Goal: Transaction & Acquisition: Purchase product/service

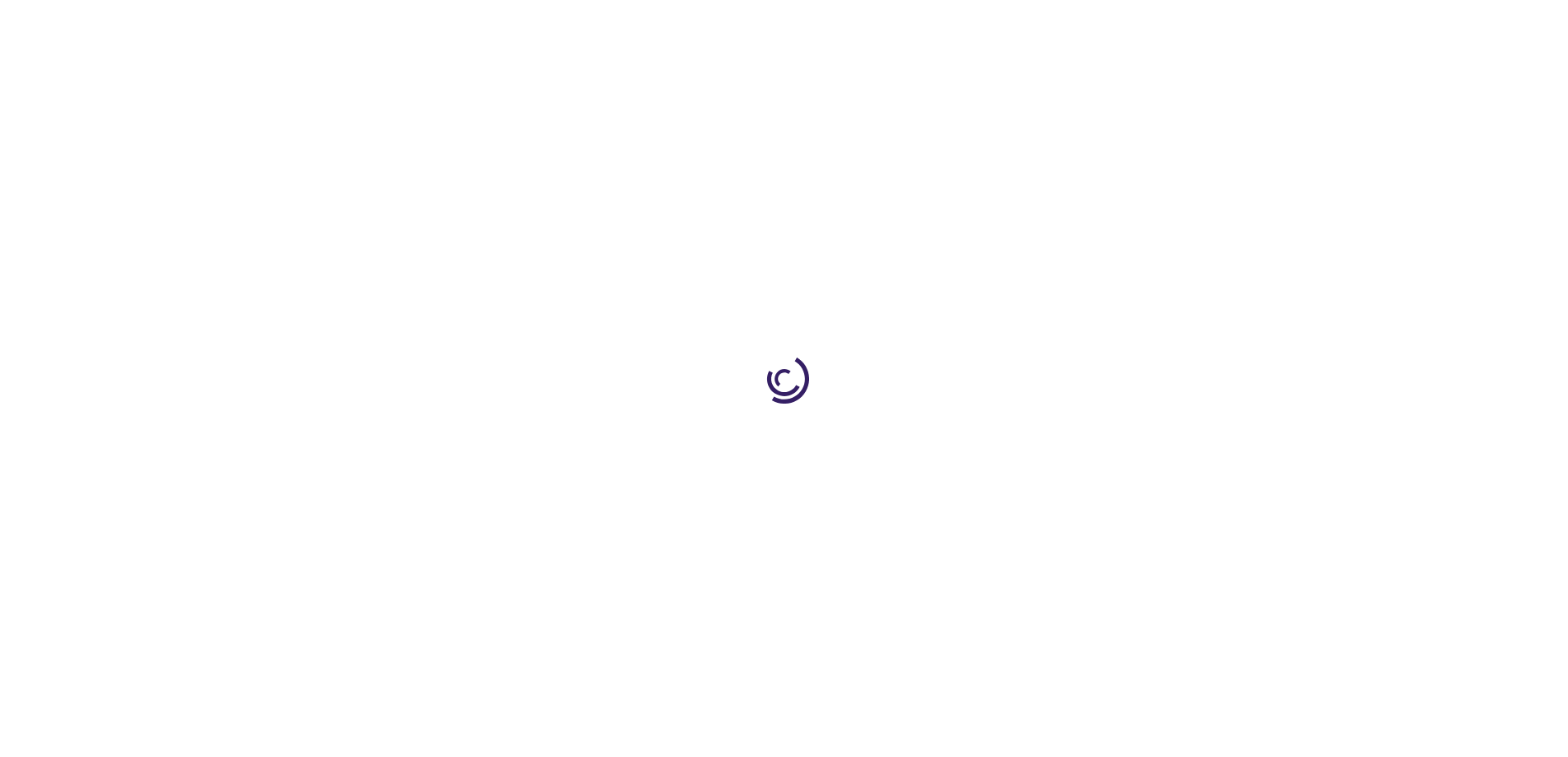
type input "0"
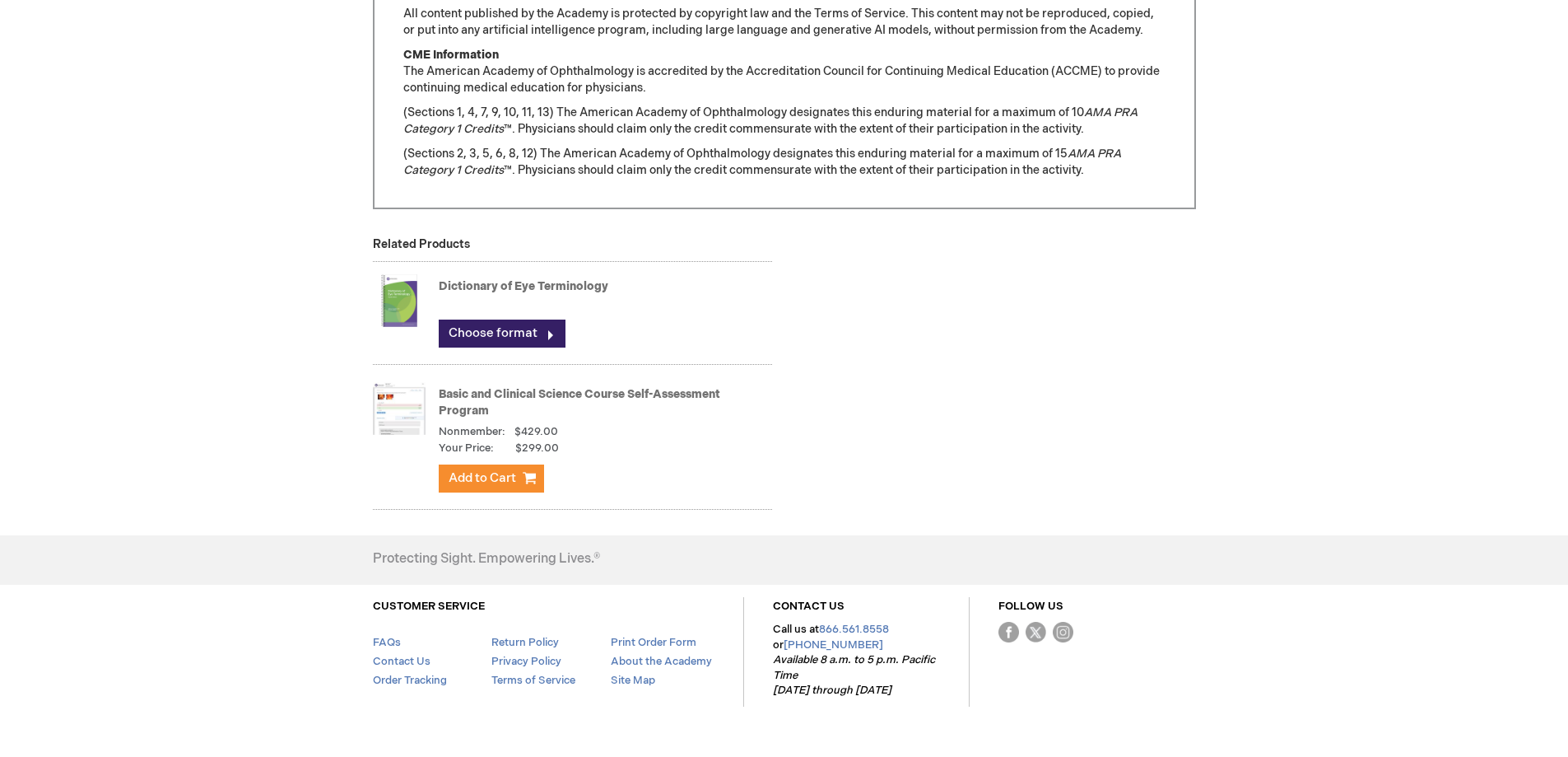
scroll to position [1648, 0]
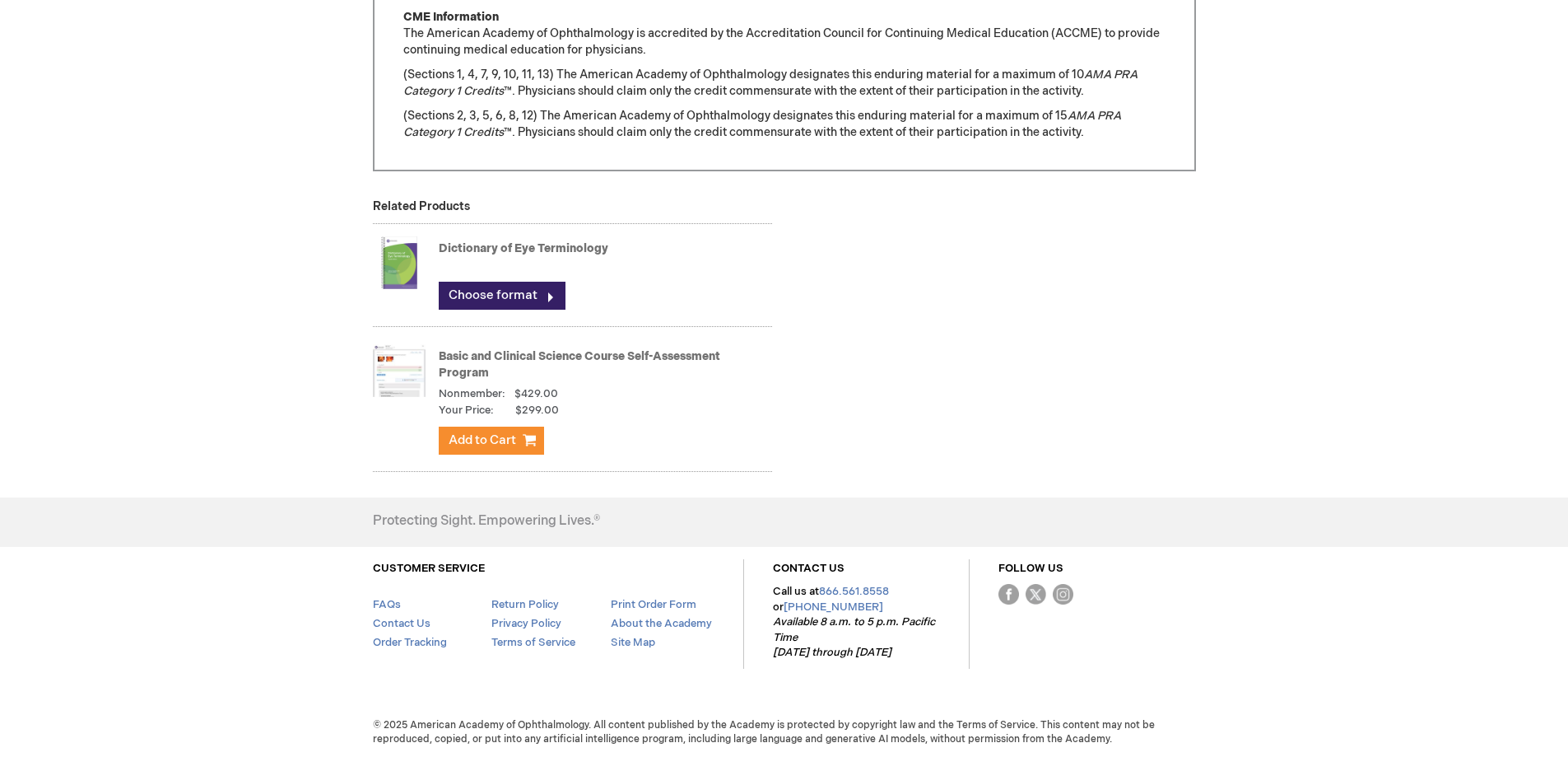
click at [643, 358] on link "Basic and Clinical Science Course Self-Assessment Program" at bounding box center [579, 364] width 281 height 31
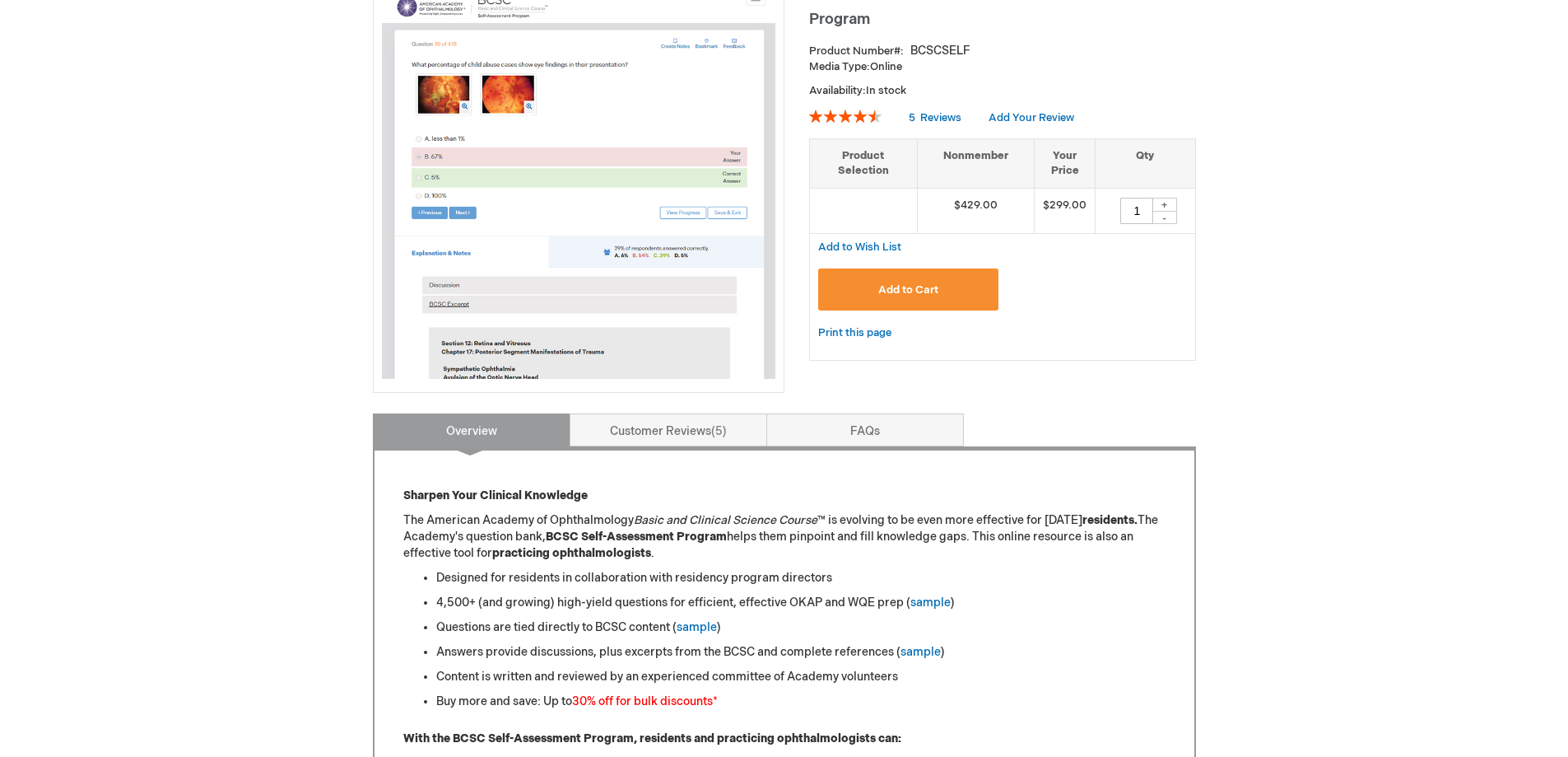
scroll to position [164, 0]
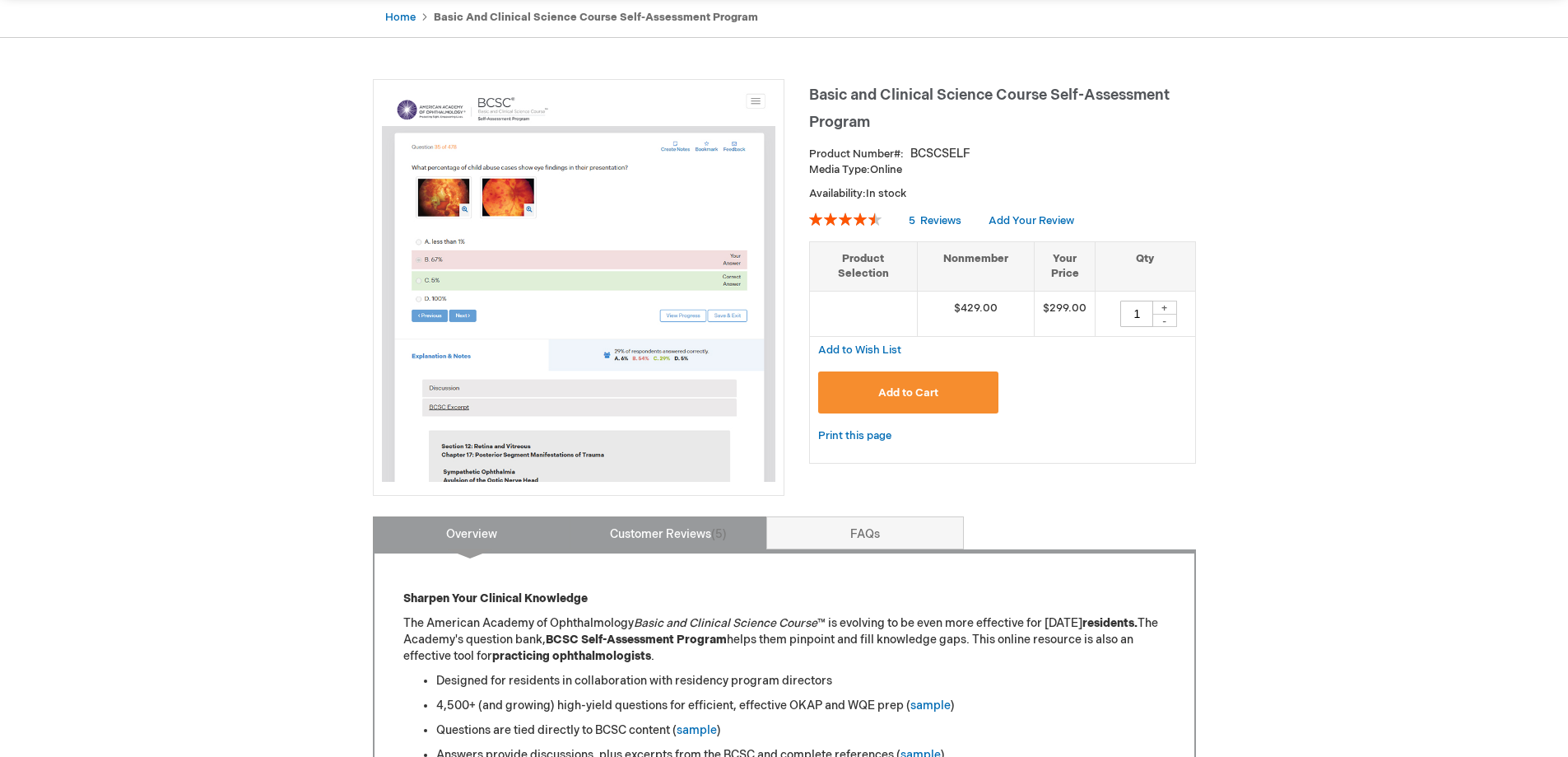
click at [613, 522] on link "Customer Reviews 5" at bounding box center [668, 532] width 198 height 33
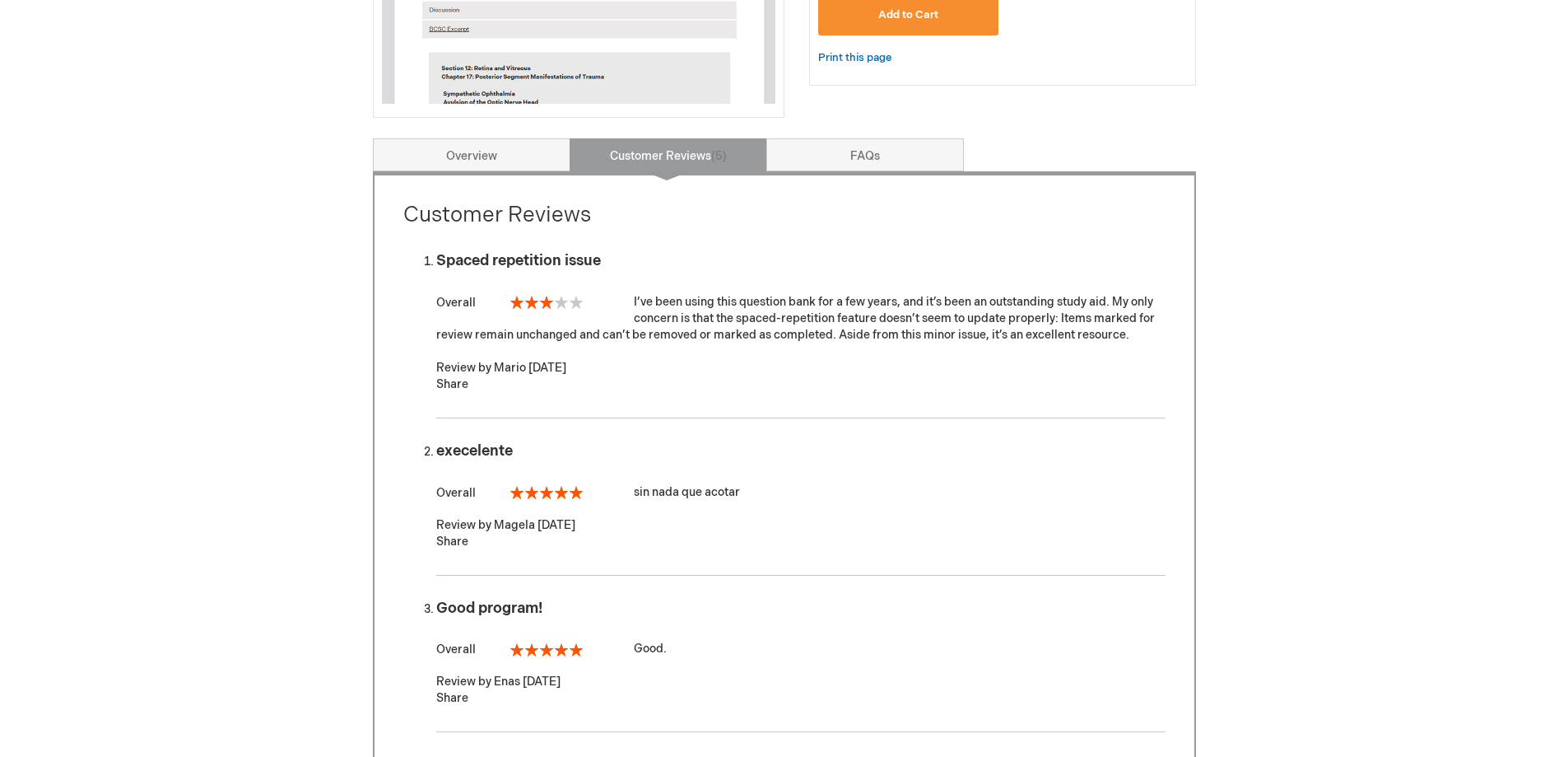
scroll to position [269, 0]
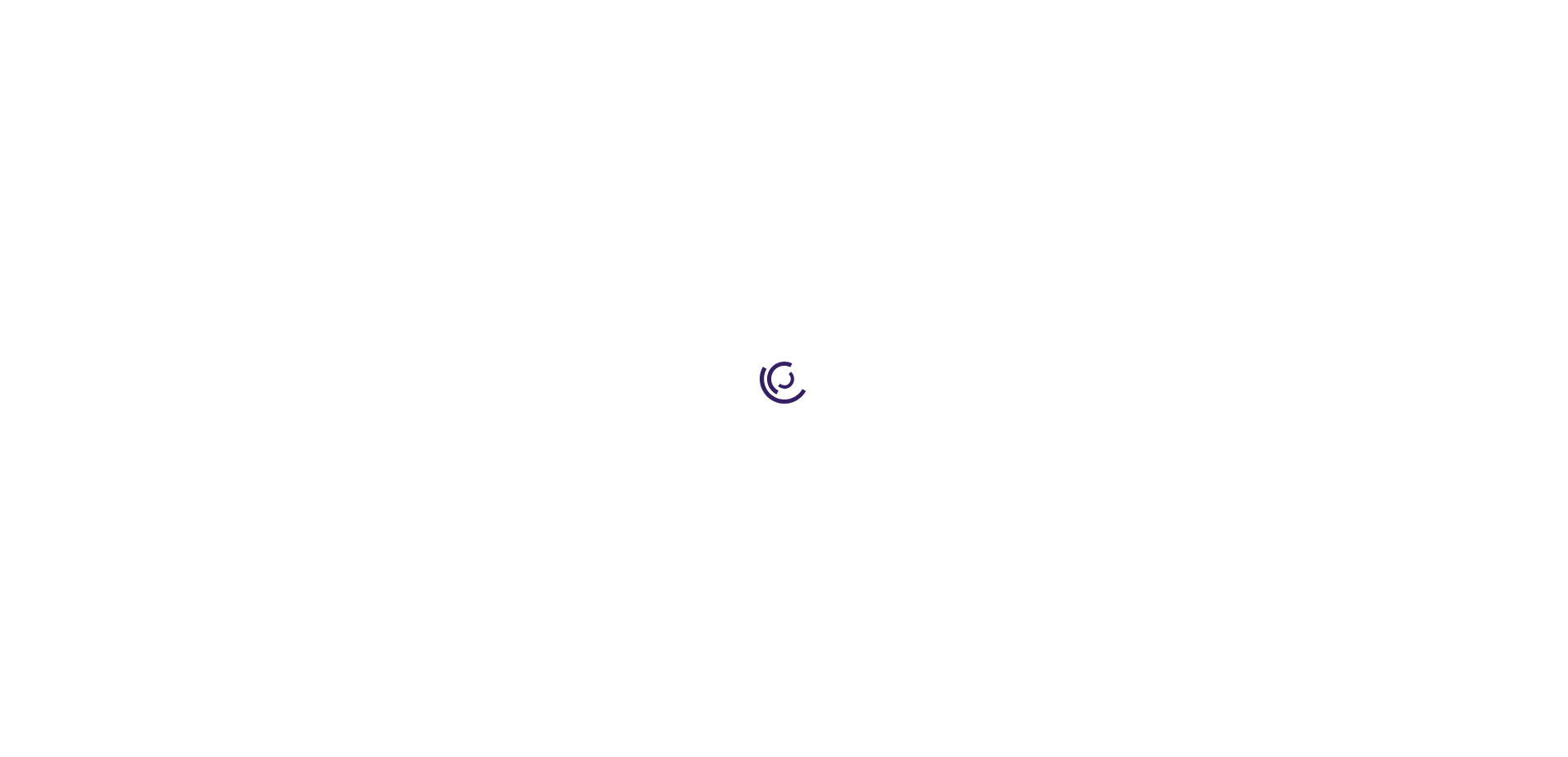
type input "0"
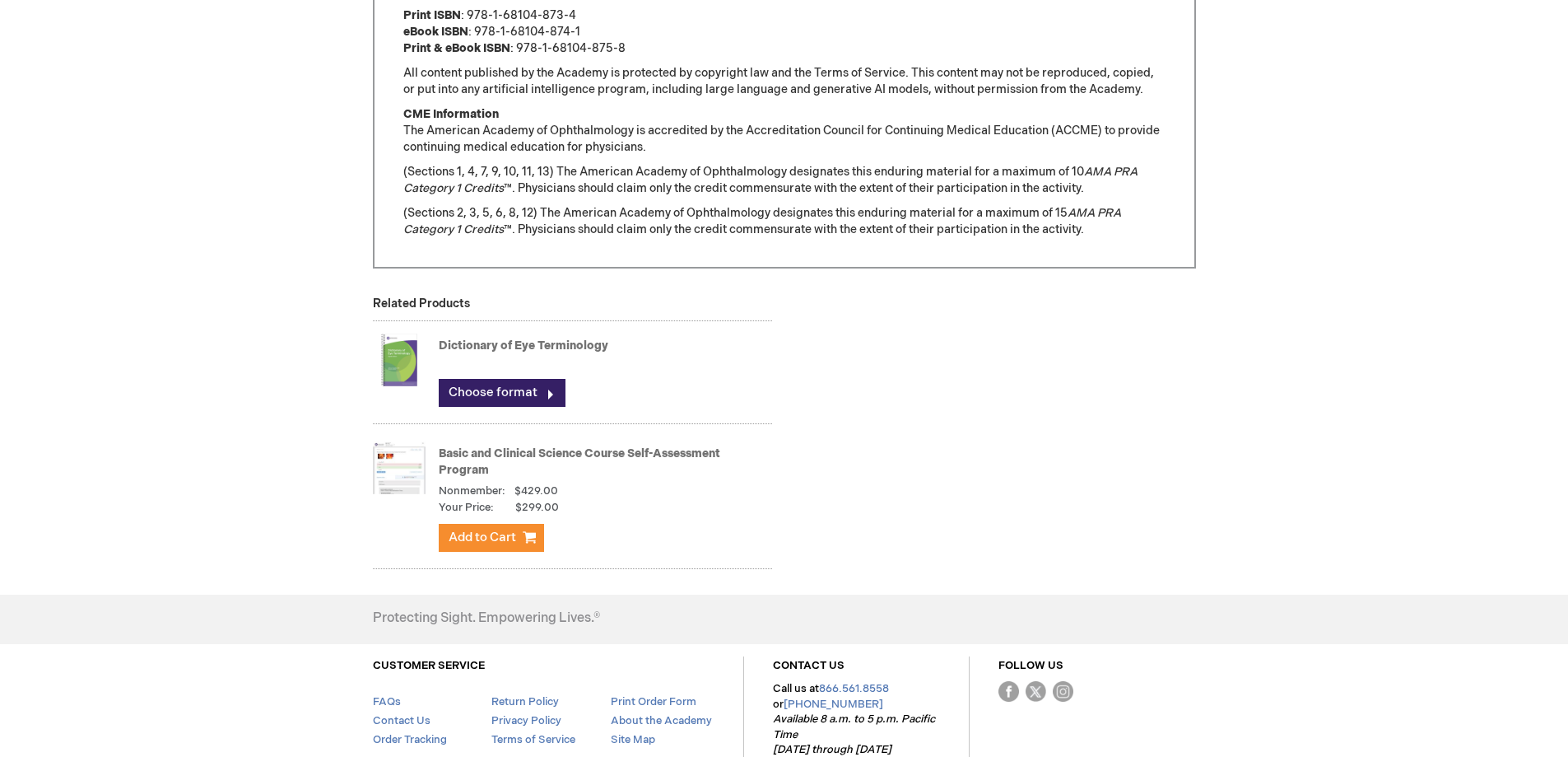
scroll to position [1565, 0]
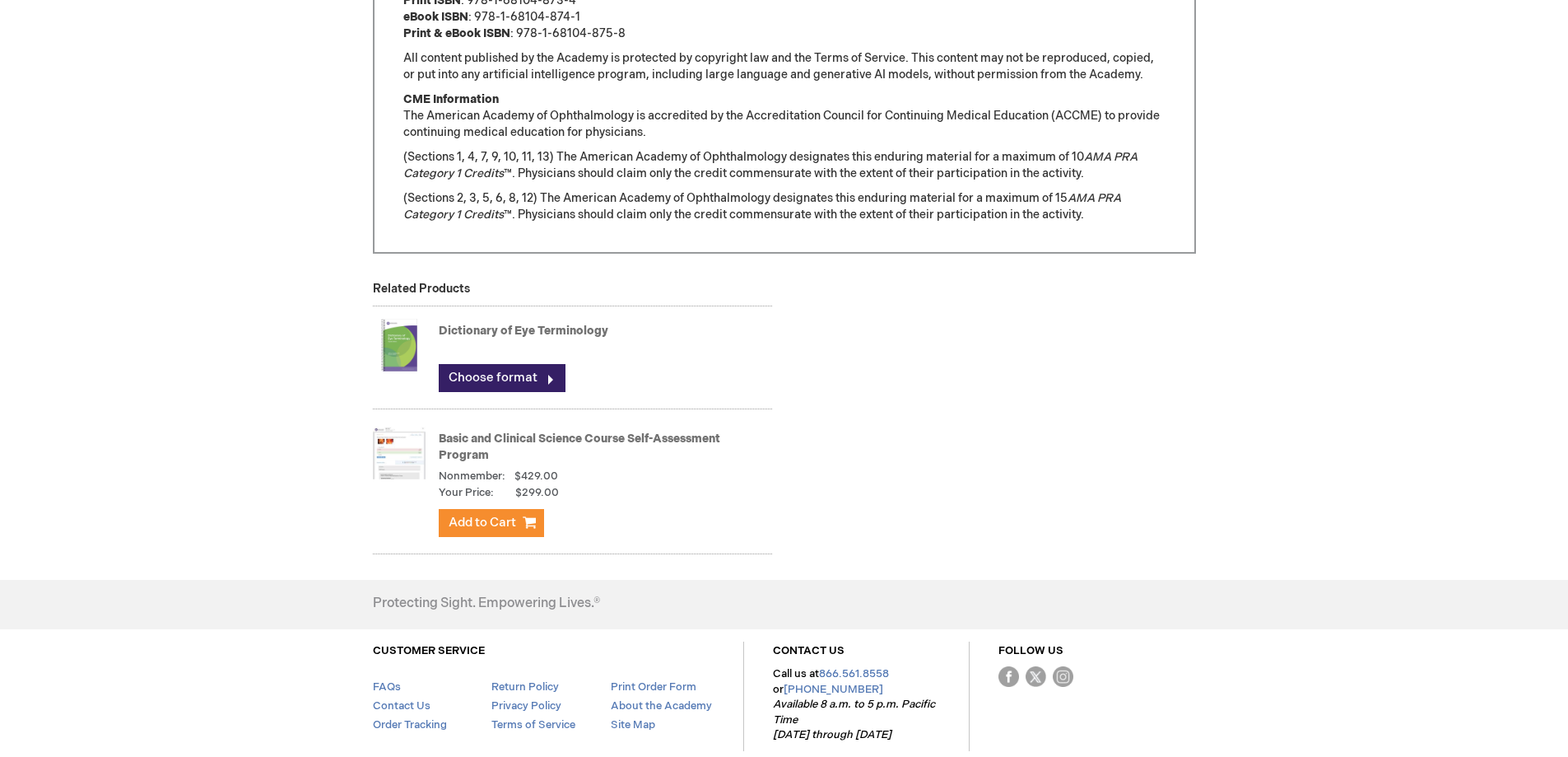
click at [568, 443] on link "Basic and Clinical Science Course Self-Assessment Program" at bounding box center [579, 447] width 281 height 31
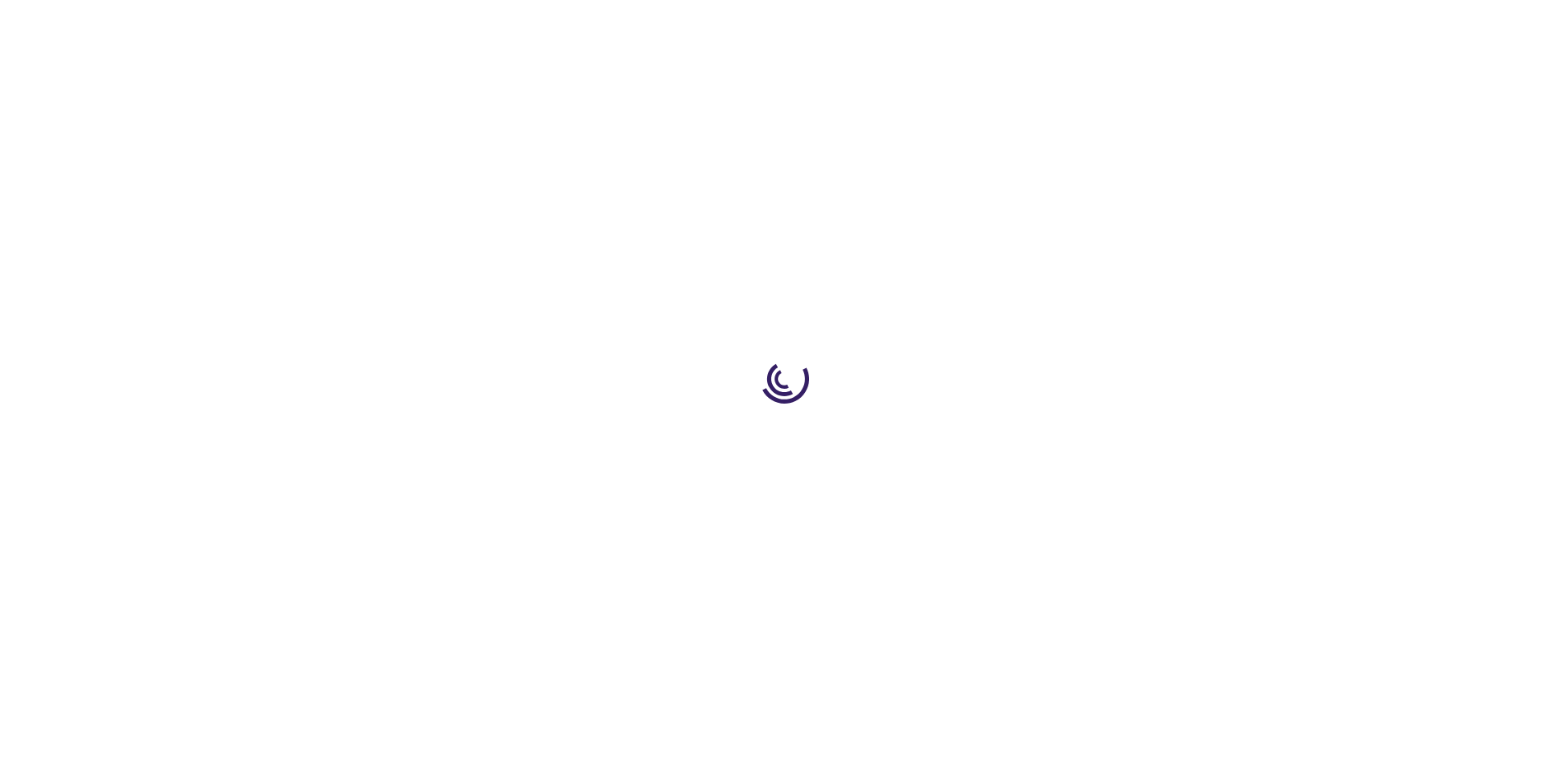
type input "1"
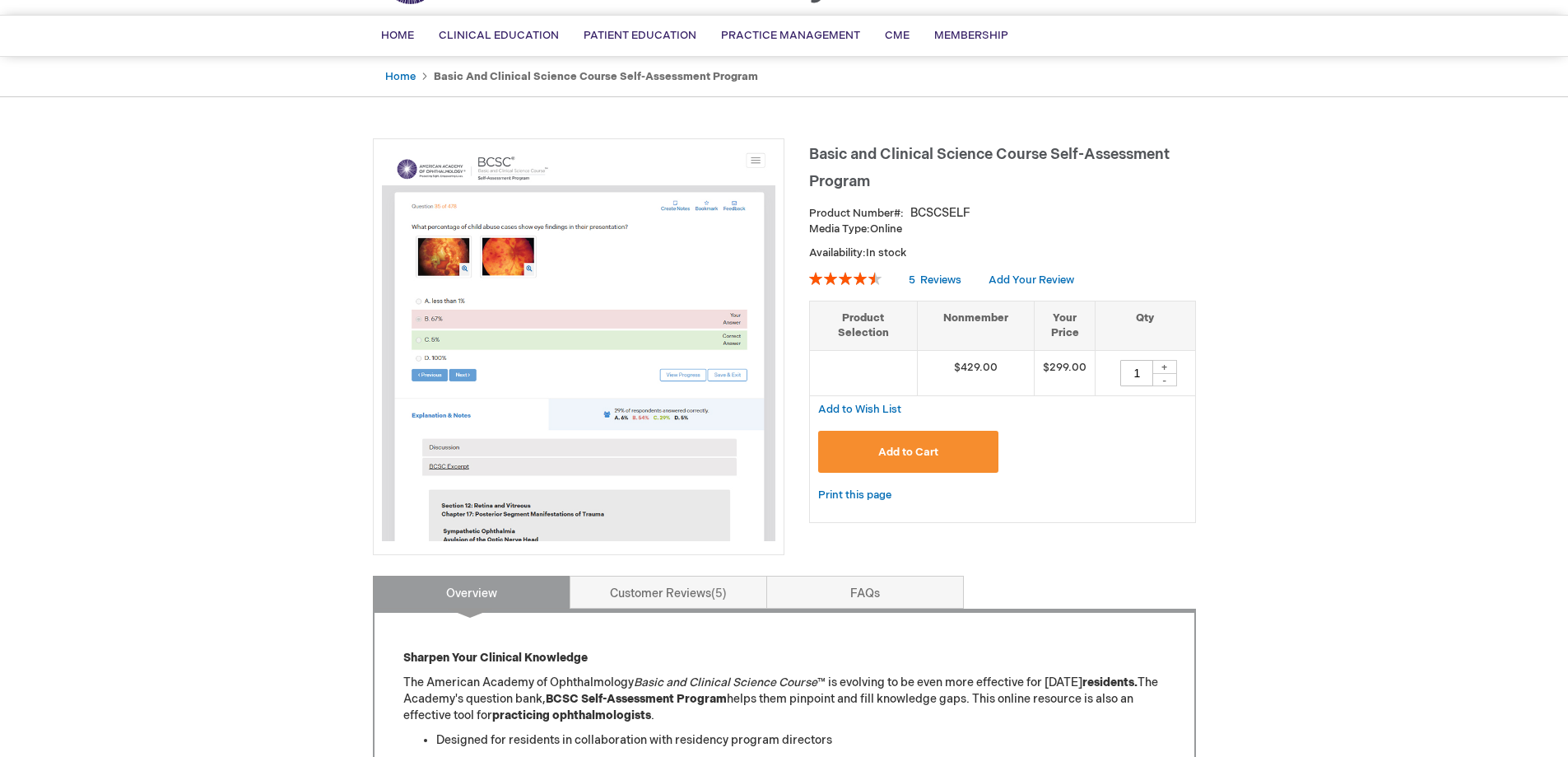
scroll to position [12, 0]
